Goal: Information Seeking & Learning: Learn about a topic

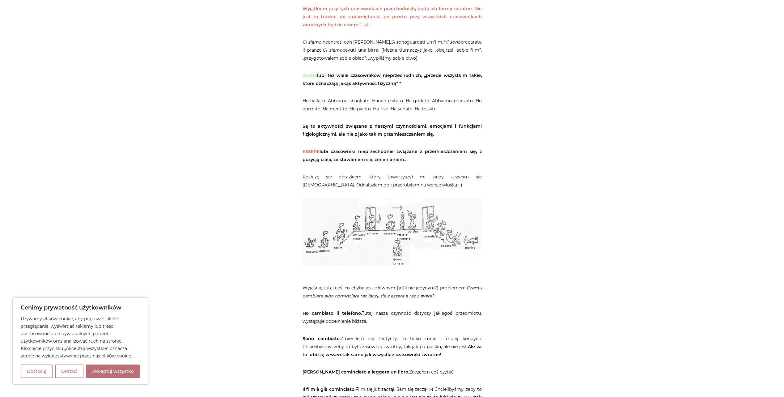
scroll to position [433, 0]
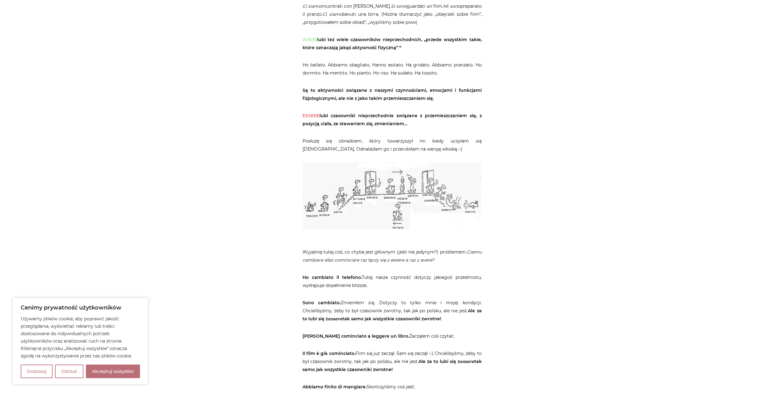
click at [375, 187] on img at bounding box center [392, 195] width 179 height 67
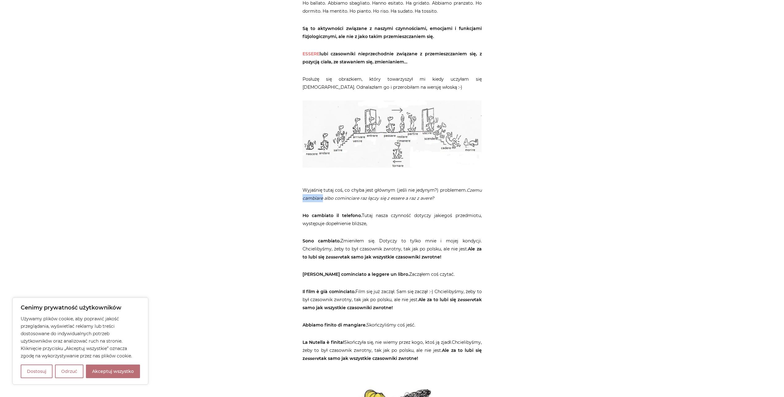
drag, startPoint x: 303, startPoint y: 197, endPoint x: 323, endPoint y: 197, distance: 19.8
click at [323, 197] on em "Czemu cambiare albo cominciare raz łączy się z essere a raz z avere?" at bounding box center [392, 194] width 179 height 14
drag, startPoint x: 323, startPoint y: 197, endPoint x: 318, endPoint y: 197, distance: 4.3
copy em "cambiare"
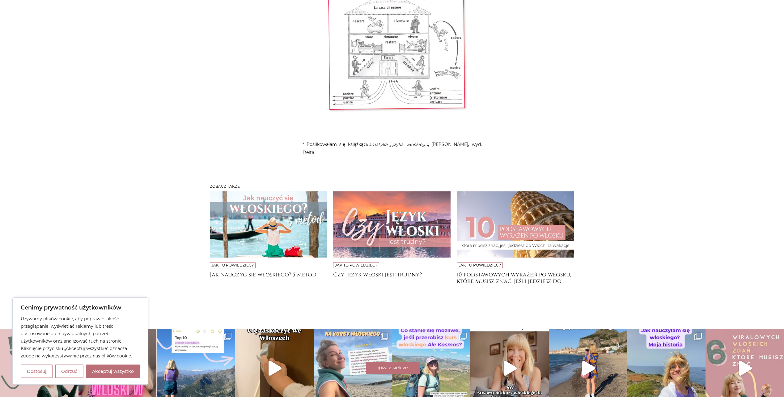
scroll to position [2169, 0]
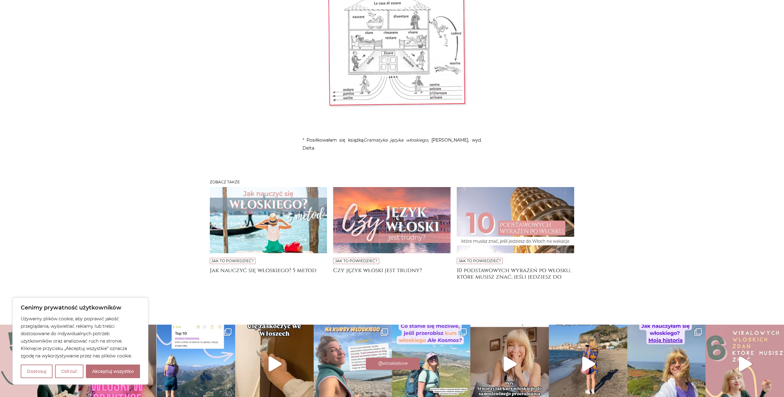
click at [426, 187] on img at bounding box center [392, 220] width 118 height 66
click at [410, 187] on img at bounding box center [392, 220] width 118 height 66
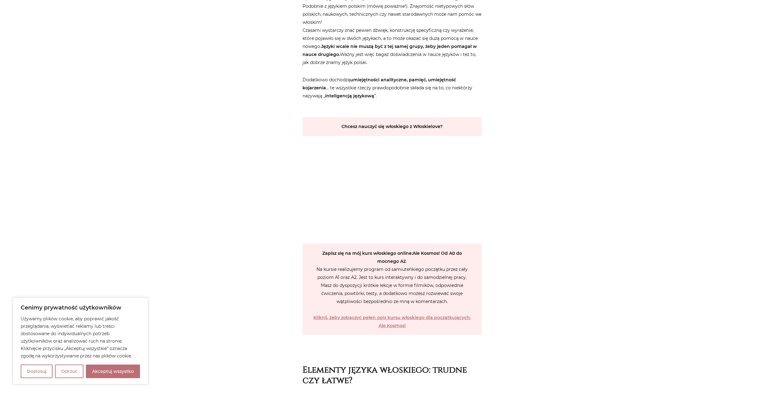
scroll to position [989, 0]
